Goal: Transaction & Acquisition: Purchase product/service

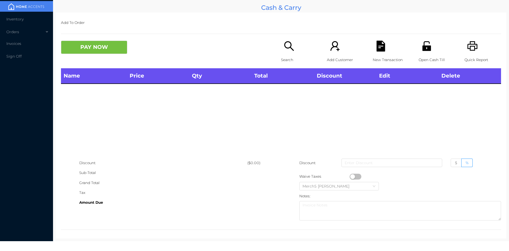
scroll to position [3, 0]
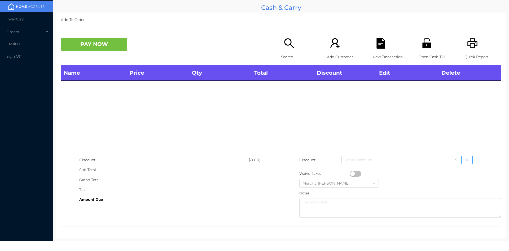
click at [301, 41] on div "Search" at bounding box center [299, 52] width 37 height 28
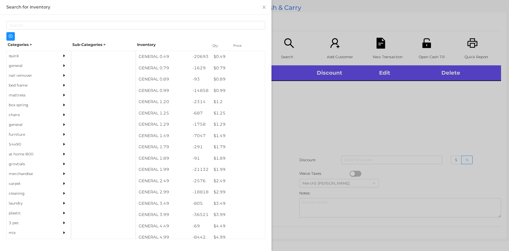
drag, startPoint x: 39, startPoint y: 67, endPoint x: 58, endPoint y: 70, distance: 19.4
click at [40, 67] on div "general" at bounding box center [31, 66] width 48 height 10
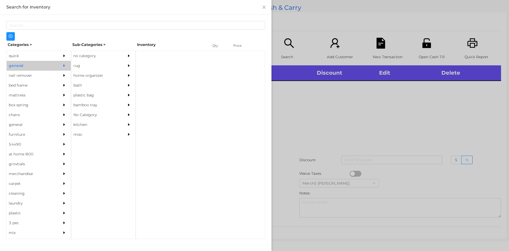
click at [122, 55] on div "no category" at bounding box center [103, 56] width 64 height 10
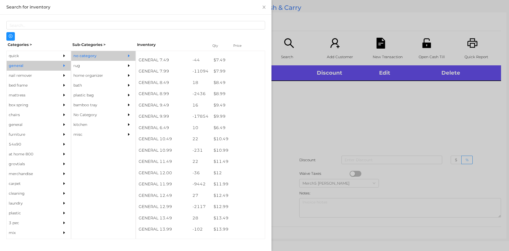
scroll to position [318, 0]
click at [308, 137] on div at bounding box center [254, 125] width 509 height 251
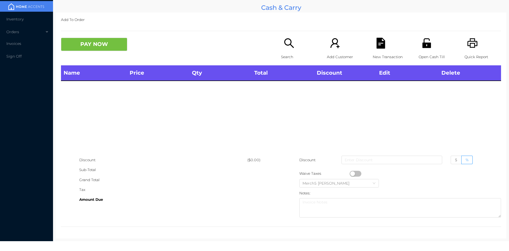
click at [298, 57] on p "Search" at bounding box center [299, 57] width 37 height 10
drag, startPoint x: 276, startPoint y: 43, endPoint x: 277, endPoint y: 46, distance: 3.3
click at [277, 46] on div "PAY NOW" at bounding box center [171, 44] width 220 height 13
drag, startPoint x: 284, startPoint y: 50, endPoint x: 285, endPoint y: 52, distance: 2.9
click at [285, 52] on div "Search" at bounding box center [299, 52] width 37 height 28
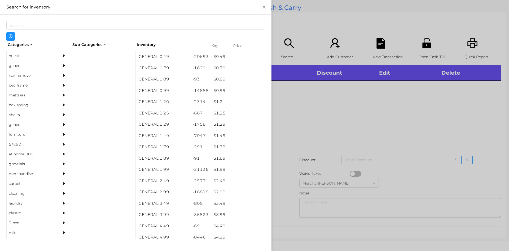
click at [365, 136] on div at bounding box center [254, 125] width 509 height 251
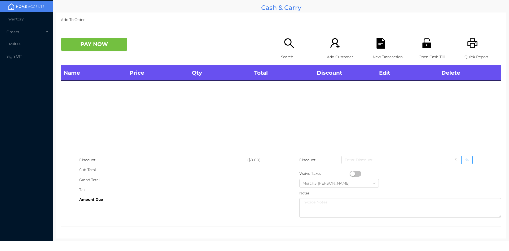
click at [294, 43] on div "Search" at bounding box center [299, 52] width 37 height 28
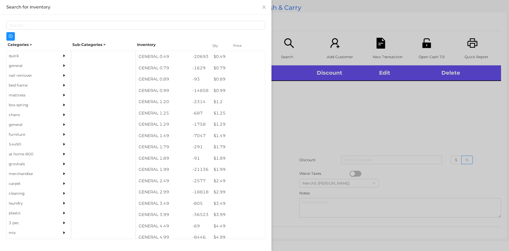
click at [62, 64] on icon "icon: caret-right" at bounding box center [64, 66] width 4 height 4
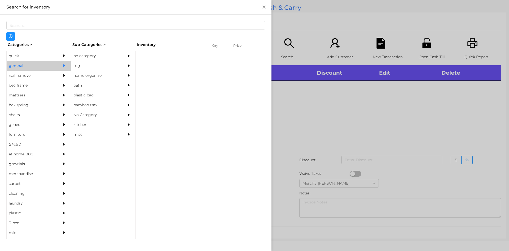
click at [107, 54] on div "no category" at bounding box center [95, 56] width 48 height 10
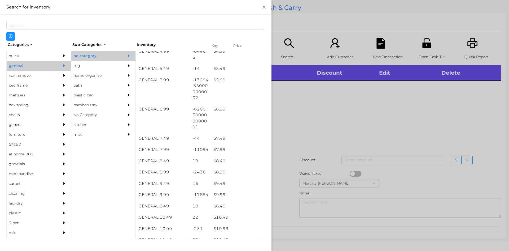
scroll to position [292, 0]
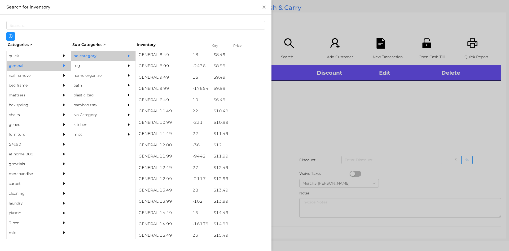
click at [313, 113] on div at bounding box center [254, 125] width 509 height 251
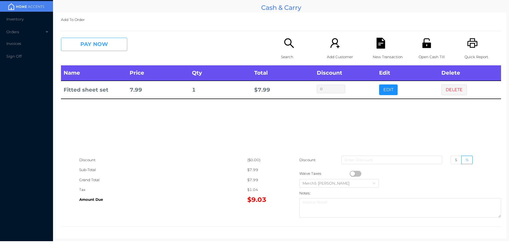
click at [113, 46] on button "PAY NOW" at bounding box center [94, 44] width 66 height 13
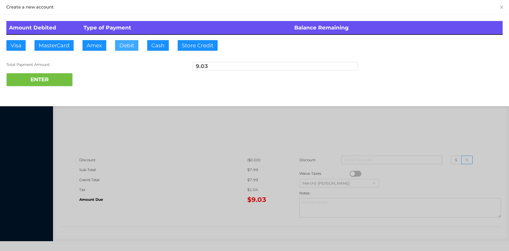
click at [131, 42] on button "Debit" at bounding box center [126, 45] width 23 height 11
click at [61, 80] on button "ENTER" at bounding box center [39, 79] width 66 height 13
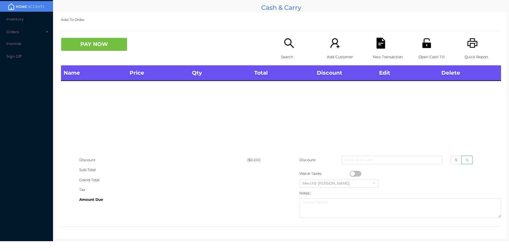
click at [287, 45] on icon "icon: search" at bounding box center [289, 43] width 10 height 10
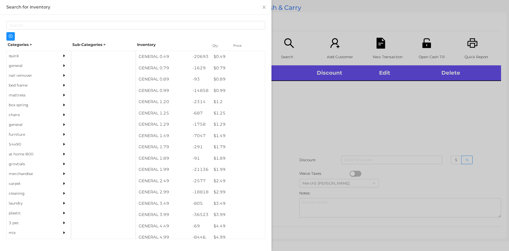
click at [53, 63] on div "general" at bounding box center [39, 66] width 64 height 10
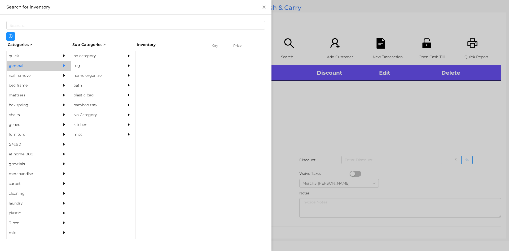
click at [98, 53] on div "no category" at bounding box center [95, 56] width 48 height 10
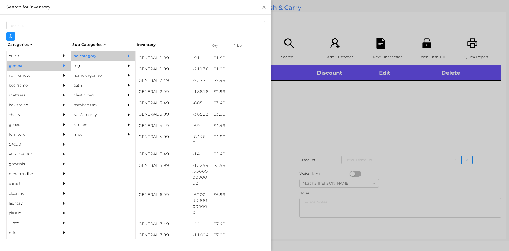
scroll to position [115, 0]
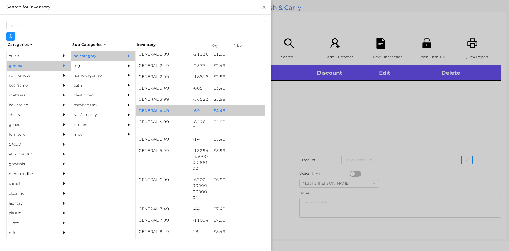
click at [239, 112] on div "$ 4.49" at bounding box center [238, 110] width 54 height 11
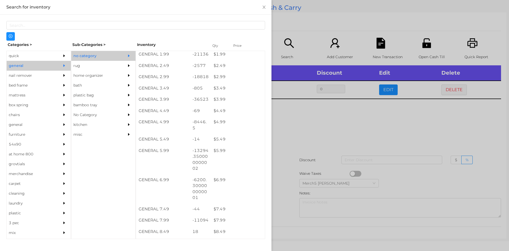
click at [339, 125] on div at bounding box center [254, 125] width 509 height 251
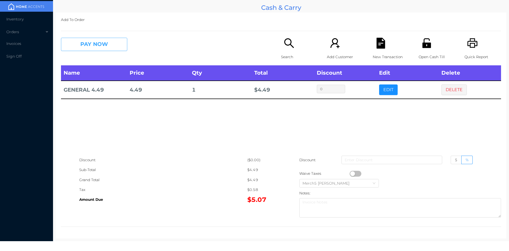
click at [119, 45] on button "PAY NOW" at bounding box center [94, 44] width 66 height 13
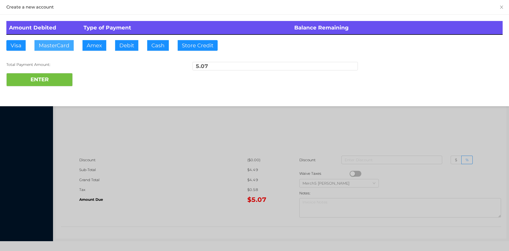
click at [66, 44] on button "MasterCard" at bounding box center [53, 45] width 39 height 11
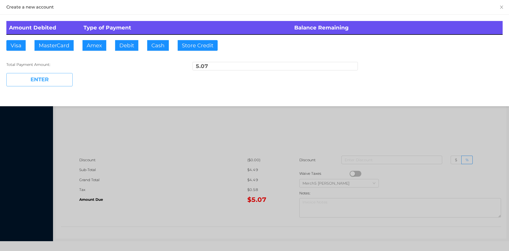
click at [64, 80] on button "ENTER" at bounding box center [39, 79] width 66 height 13
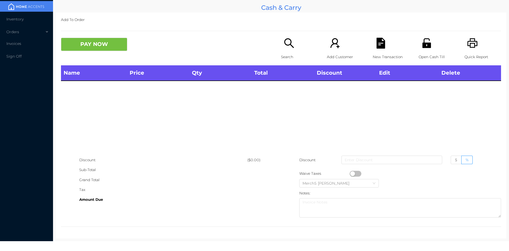
click at [292, 42] on icon "icon: search" at bounding box center [289, 43] width 11 height 11
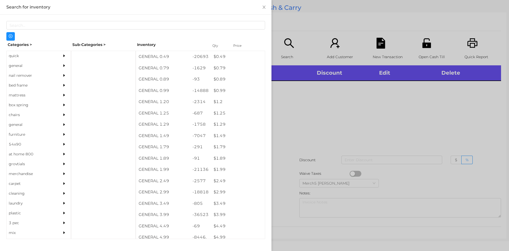
click at [54, 62] on div "general" at bounding box center [39, 66] width 64 height 10
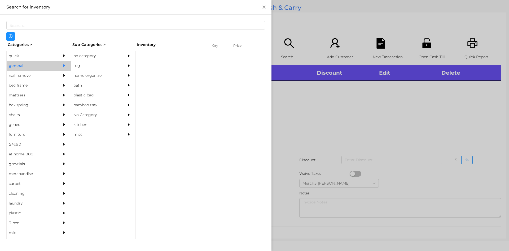
click at [96, 53] on div "no category" at bounding box center [95, 56] width 48 height 10
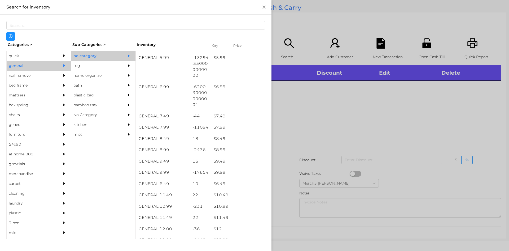
scroll to position [272, 0]
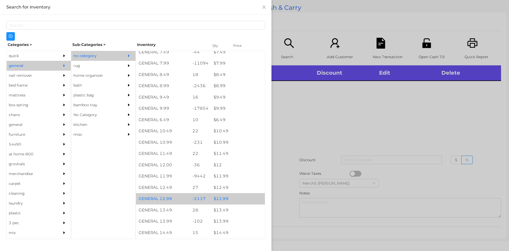
click at [245, 198] on div "$ 12.99" at bounding box center [238, 198] width 54 height 11
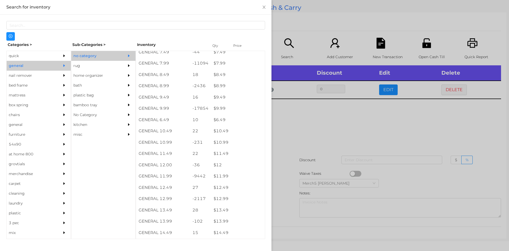
click at [336, 133] on div at bounding box center [254, 125] width 509 height 251
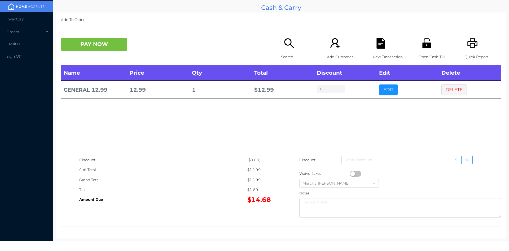
click at [118, 45] on button "PAY NOW" at bounding box center [94, 44] width 66 height 13
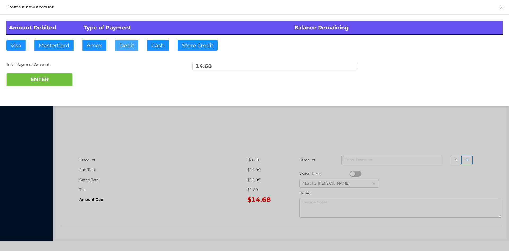
click at [127, 49] on button "Debit" at bounding box center [126, 45] width 23 height 11
click at [57, 80] on button "ENTER" at bounding box center [39, 79] width 66 height 13
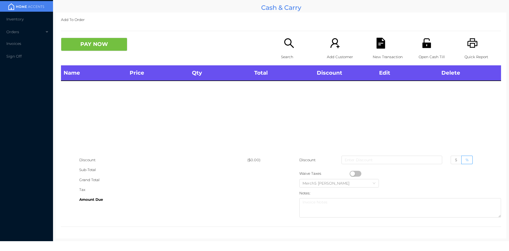
click at [468, 40] on icon "icon: printer" at bounding box center [473, 43] width 10 height 10
click at [286, 50] on div "Search" at bounding box center [299, 52] width 37 height 28
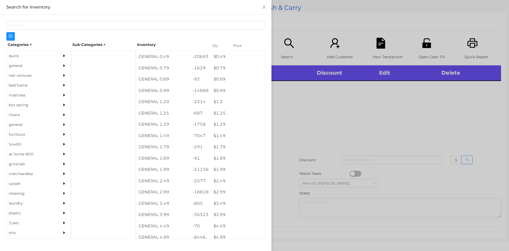
click at [66, 63] on div at bounding box center [65, 66] width 11 height 10
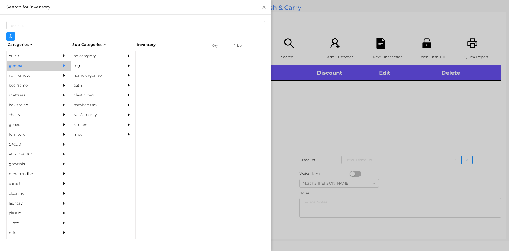
click at [127, 56] on icon "icon: caret-right" at bounding box center [129, 56] width 4 height 4
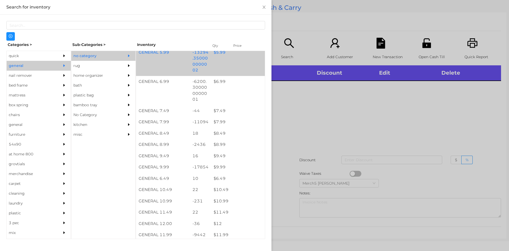
scroll to position [292, 0]
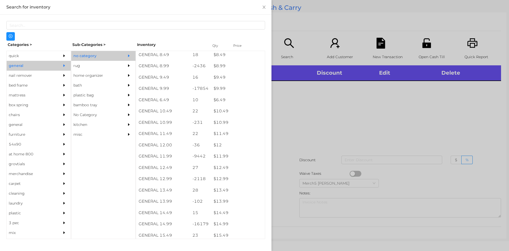
click at [354, 114] on div at bounding box center [254, 125] width 509 height 251
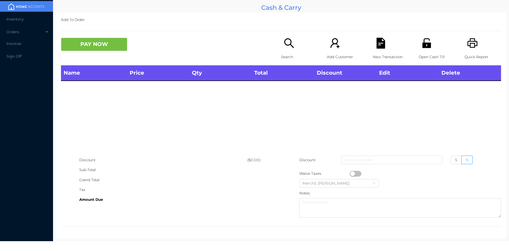
click at [424, 49] on div "Open Cash Till" at bounding box center [437, 52] width 37 height 28
click at [295, 43] on div "Search" at bounding box center [299, 52] width 37 height 28
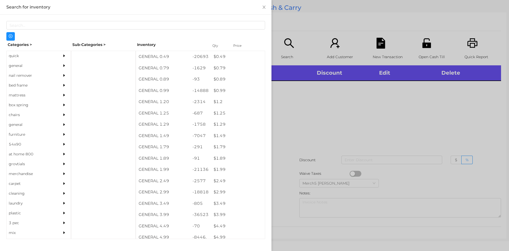
click at [53, 68] on div "general" at bounding box center [39, 66] width 64 height 10
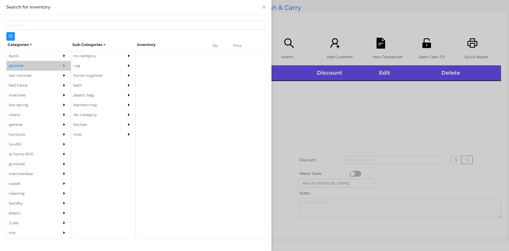
click at [120, 55] on div "no category" at bounding box center [103, 56] width 64 height 10
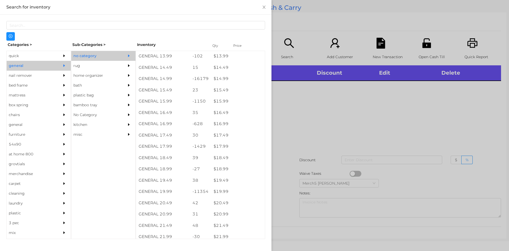
scroll to position [437, 0]
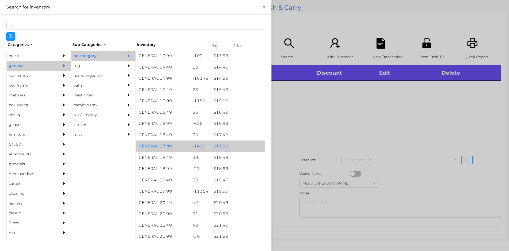
click at [242, 146] on div "$ 17.99" at bounding box center [238, 145] width 54 height 11
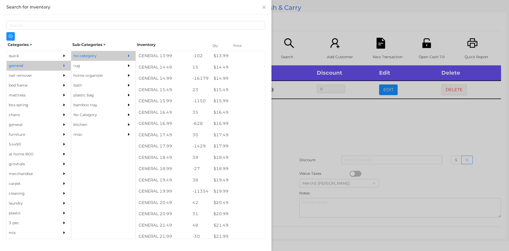
click at [319, 135] on div at bounding box center [254, 125] width 509 height 251
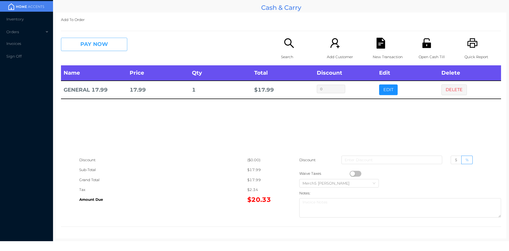
click at [123, 38] on button "PAY NOW" at bounding box center [94, 44] width 66 height 13
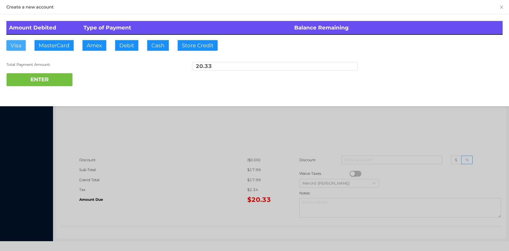
click at [16, 46] on button "Visa" at bounding box center [15, 45] width 19 height 11
click at [54, 79] on button "ENTER" at bounding box center [39, 79] width 66 height 13
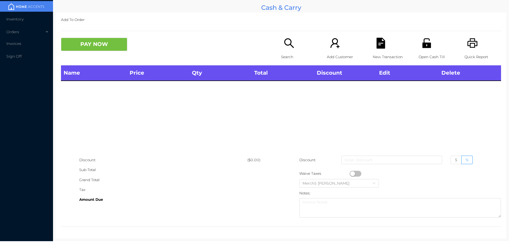
click at [290, 46] on icon "icon: search" at bounding box center [289, 43] width 10 height 10
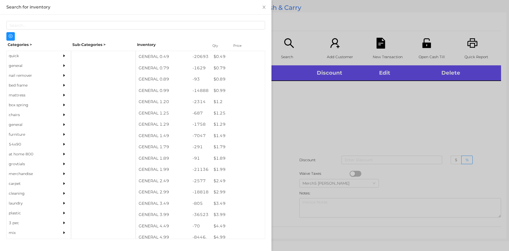
click at [65, 68] on div at bounding box center [65, 66] width 11 height 10
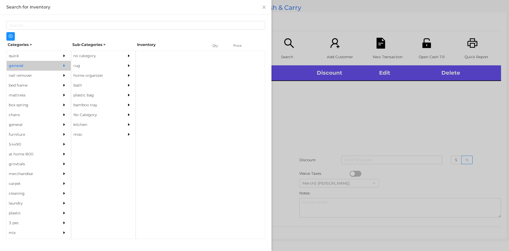
click at [114, 51] on div "no category" at bounding box center [95, 56] width 48 height 10
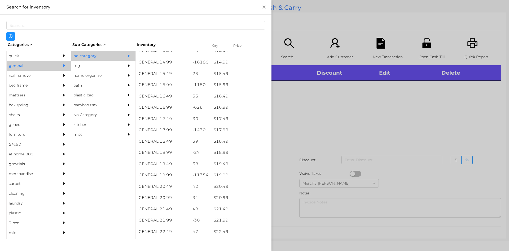
scroll to position [453, 0]
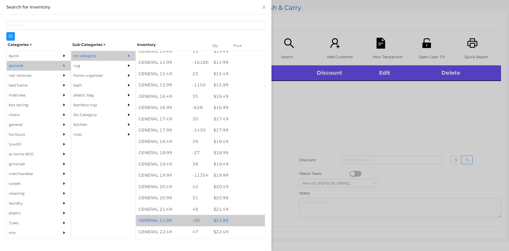
click at [235, 220] on div "$ 21.99" at bounding box center [238, 220] width 54 height 11
click at [242, 218] on div "$ 21.99" at bounding box center [238, 220] width 54 height 11
click at [247, 219] on div "$ 21.99" at bounding box center [238, 220] width 54 height 11
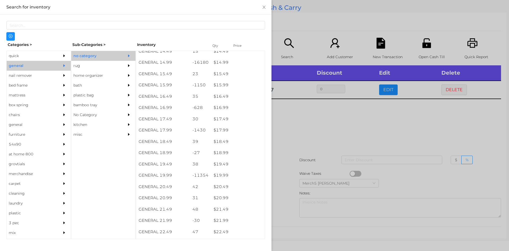
click at [341, 123] on div at bounding box center [254, 125] width 509 height 251
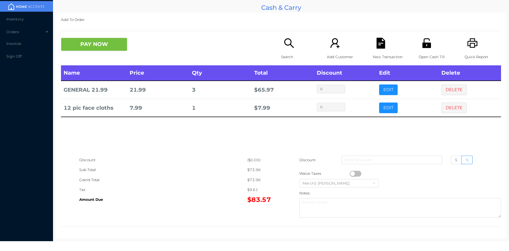
click at [290, 48] on icon "icon: search" at bounding box center [289, 43] width 11 height 11
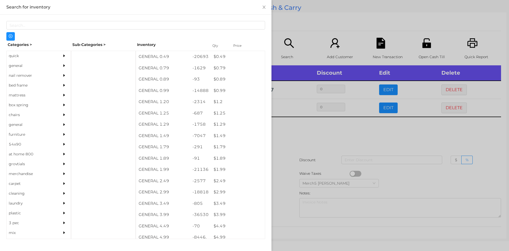
click at [49, 69] on div "general" at bounding box center [31, 66] width 48 height 10
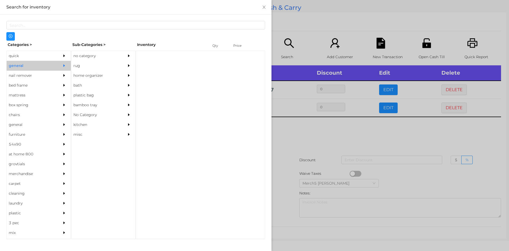
click at [111, 59] on div "no category" at bounding box center [95, 56] width 48 height 10
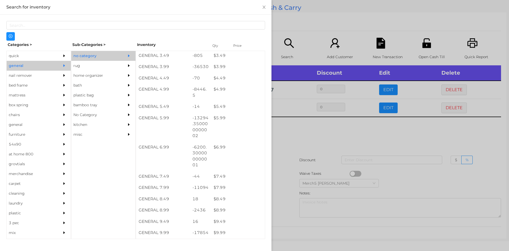
scroll to position [148, 0]
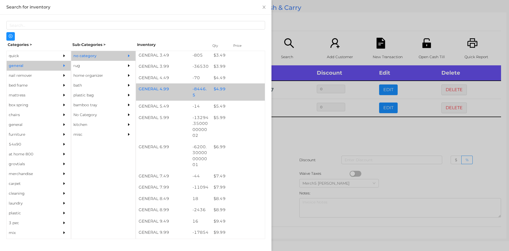
click at [231, 90] on div "$ 4.99" at bounding box center [238, 88] width 54 height 11
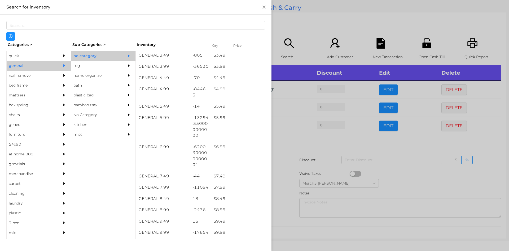
click at [291, 145] on div at bounding box center [254, 125] width 509 height 251
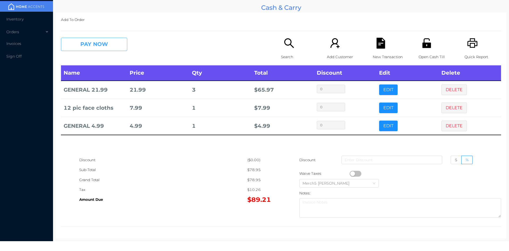
click at [110, 46] on button "PAY NOW" at bounding box center [94, 44] width 66 height 13
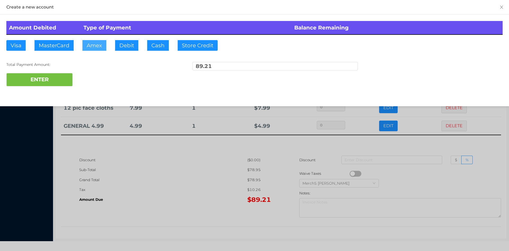
click at [96, 45] on button "Amex" at bounding box center [95, 45] width 24 height 11
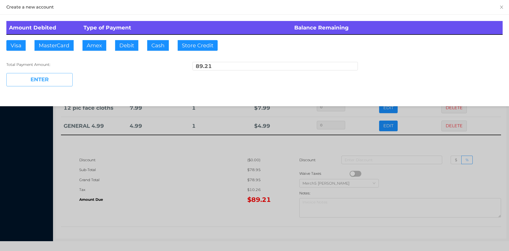
click at [68, 77] on button "ENTER" at bounding box center [39, 79] width 66 height 13
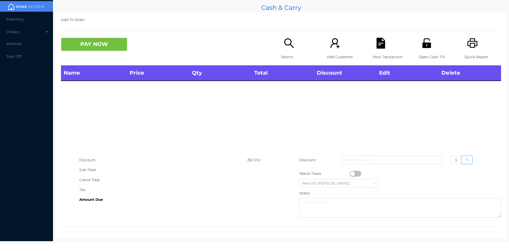
click at [285, 48] on icon "icon: search" at bounding box center [289, 43] width 11 height 11
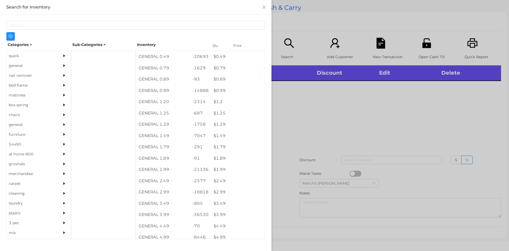
click at [56, 67] on div "general" at bounding box center [39, 66] width 64 height 10
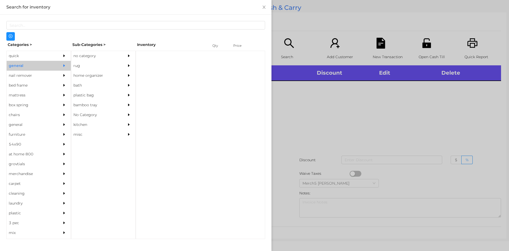
click at [114, 55] on div "no category" at bounding box center [95, 56] width 48 height 10
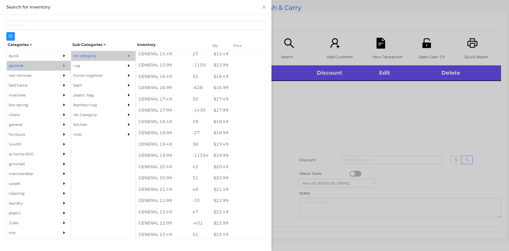
scroll to position [501, 0]
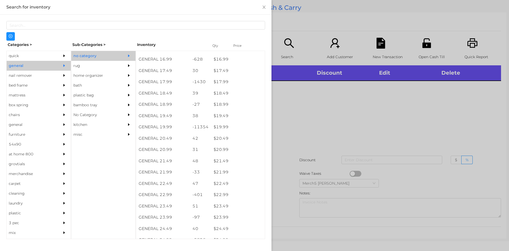
click at [236, 196] on div "$ 22.99" at bounding box center [238, 194] width 54 height 11
click at [334, 130] on div at bounding box center [254, 125] width 509 height 251
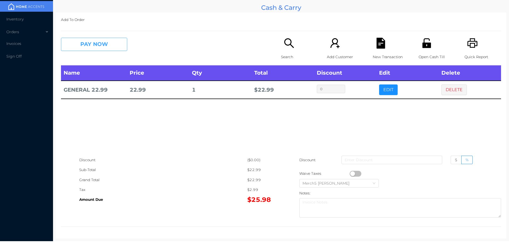
click at [119, 42] on button "PAY NOW" at bounding box center [94, 44] width 66 height 13
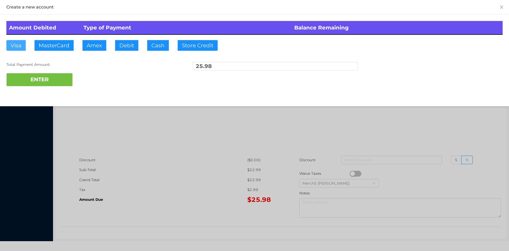
click at [18, 45] on button "Visa" at bounding box center [15, 45] width 19 height 11
click at [56, 78] on button "ENTER" at bounding box center [39, 79] width 66 height 13
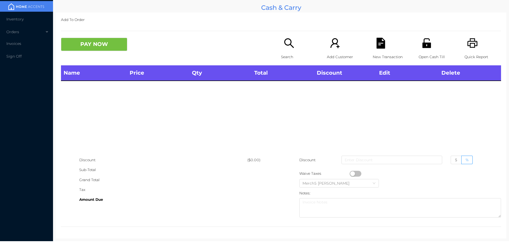
click at [292, 43] on icon "icon: search" at bounding box center [289, 43] width 11 height 11
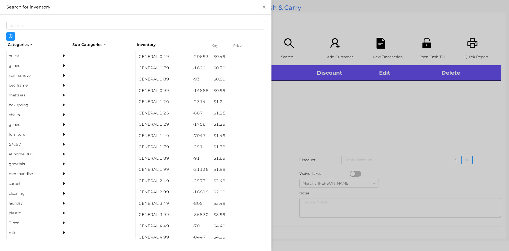
click at [56, 68] on div "general" at bounding box center [39, 66] width 64 height 10
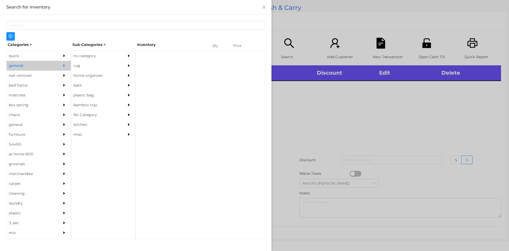
click at [101, 55] on div "no category" at bounding box center [95, 56] width 48 height 10
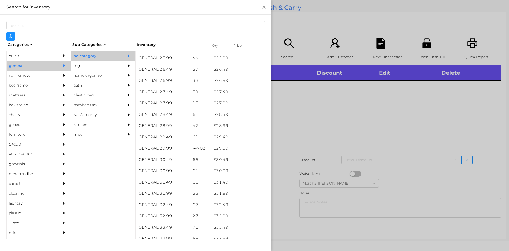
scroll to position [709, 0]
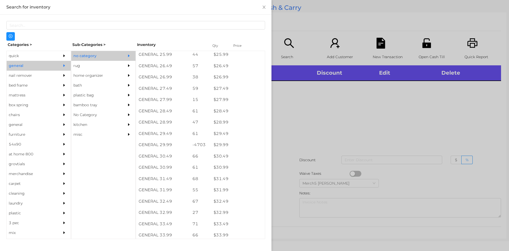
click at [56, 55] on div "quick" at bounding box center [39, 56] width 64 height 10
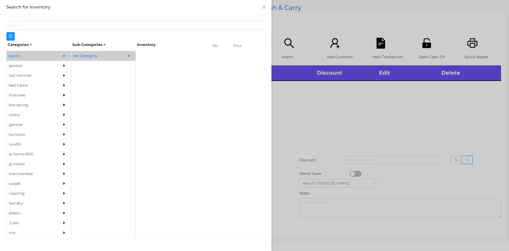
click at [105, 58] on div "No Category" at bounding box center [95, 56] width 48 height 10
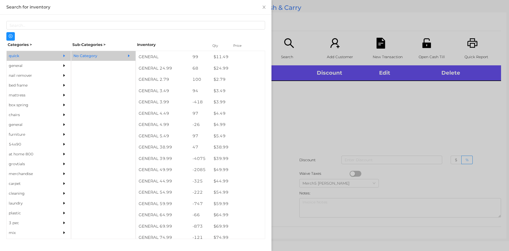
scroll to position [202, 0]
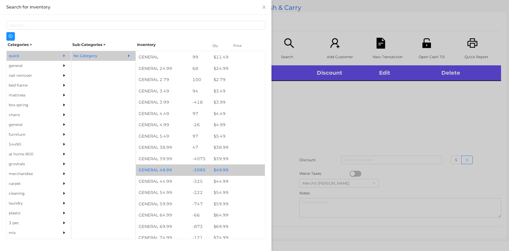
click at [242, 173] on div "$ 49.99" at bounding box center [238, 169] width 54 height 11
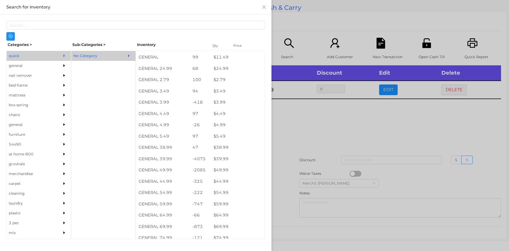
click at [327, 134] on div at bounding box center [254, 125] width 509 height 251
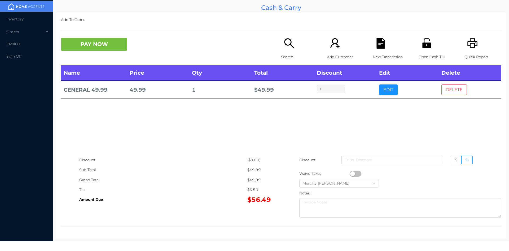
click at [453, 92] on button "DELETE" at bounding box center [454, 89] width 25 height 11
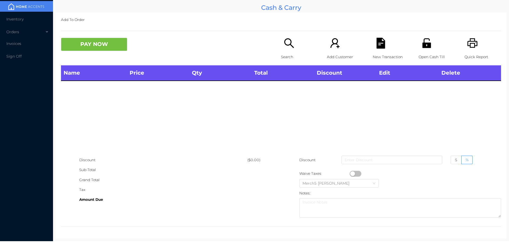
click at [294, 43] on div "Search" at bounding box center [299, 52] width 37 height 28
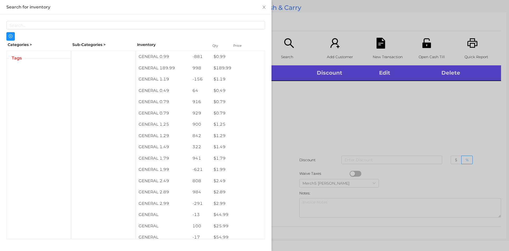
click at [377, 112] on div at bounding box center [254, 125] width 509 height 251
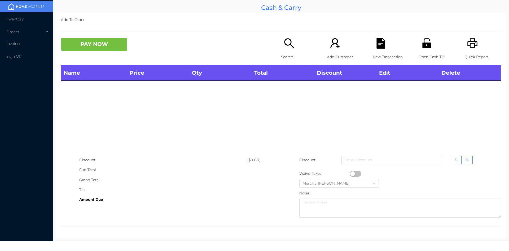
click at [287, 47] on icon "icon: search" at bounding box center [289, 43] width 11 height 11
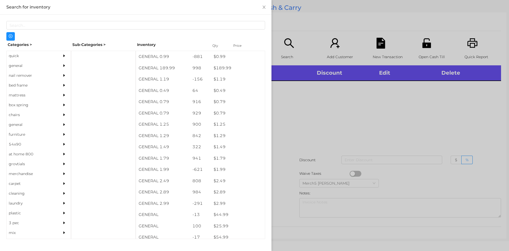
click at [57, 70] on div "general" at bounding box center [39, 66] width 64 height 10
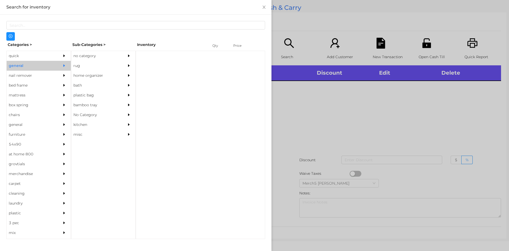
click at [117, 56] on div "no category" at bounding box center [95, 56] width 48 height 10
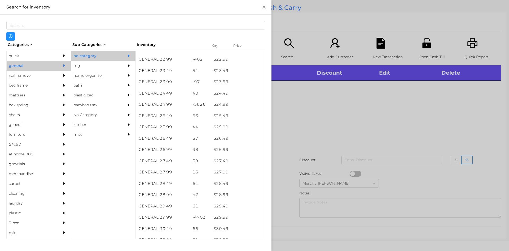
scroll to position [637, 0]
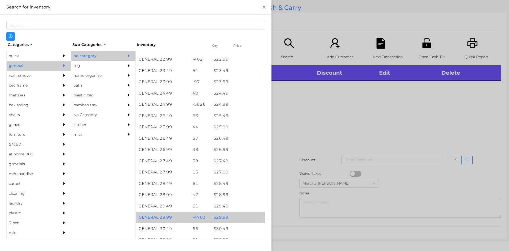
click at [235, 218] on div "$ 29.99" at bounding box center [238, 216] width 54 height 11
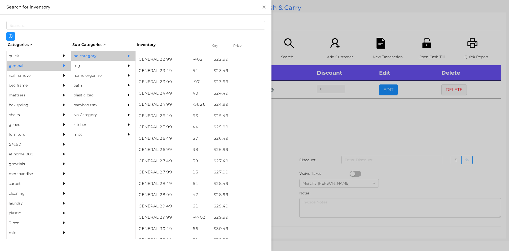
click at [342, 125] on div at bounding box center [254, 125] width 509 height 251
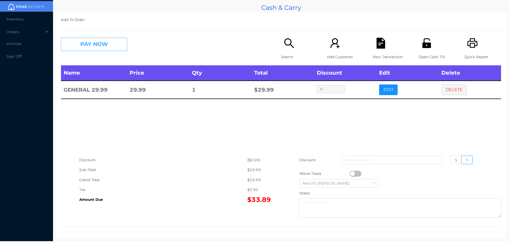
click at [115, 42] on button "PAY NOW" at bounding box center [94, 44] width 66 height 13
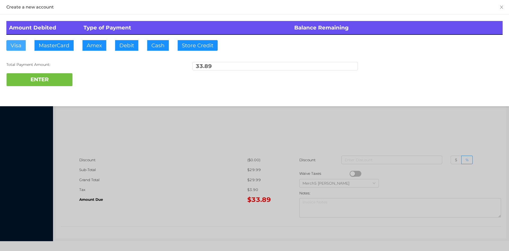
click at [19, 42] on button "Visa" at bounding box center [15, 45] width 19 height 11
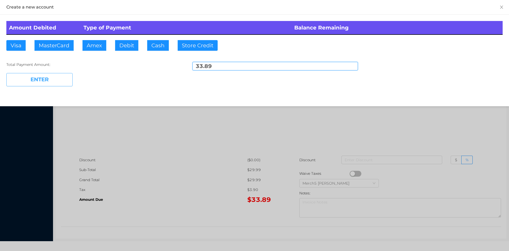
click at [59, 82] on button "ENTER" at bounding box center [39, 79] width 66 height 13
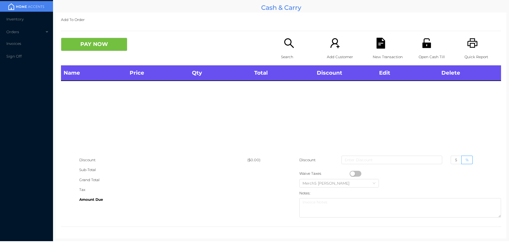
click at [467, 47] on icon "icon: printer" at bounding box center [472, 43] width 11 height 11
click at [427, 53] on p "Open Cash Till" at bounding box center [437, 57] width 37 height 10
